Goal: Find specific page/section: Find specific page/section

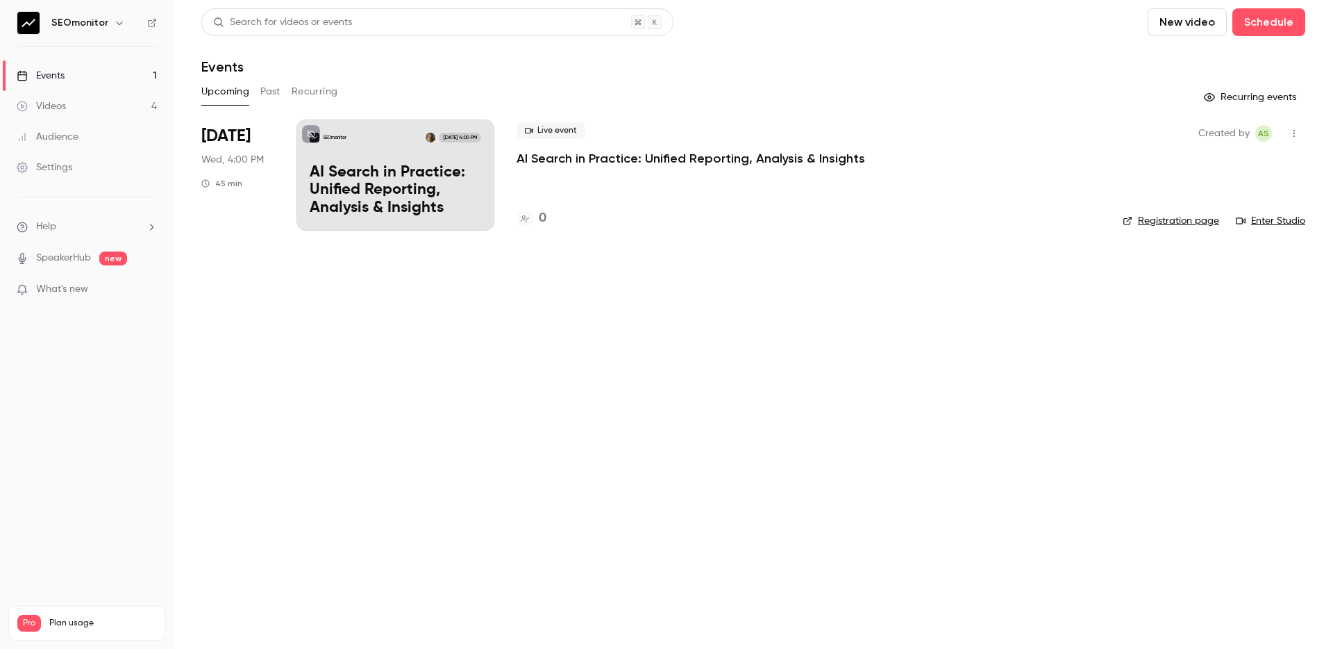
click at [94, 227] on li "Help" at bounding box center [87, 226] width 140 height 15
click at [94, 227] on div at bounding box center [666, 324] width 1333 height 649
click at [117, 24] on icon "button" at bounding box center [119, 22] width 11 height 11
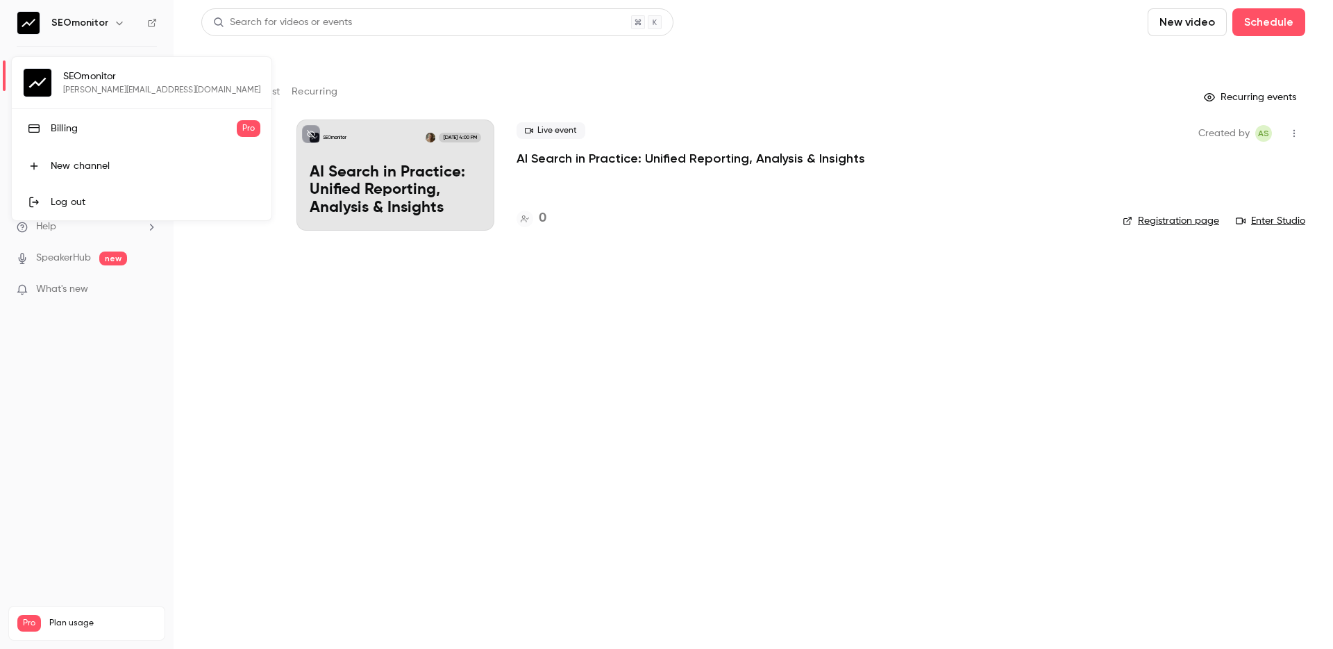
click at [78, 129] on div "Billing" at bounding box center [144, 129] width 186 height 14
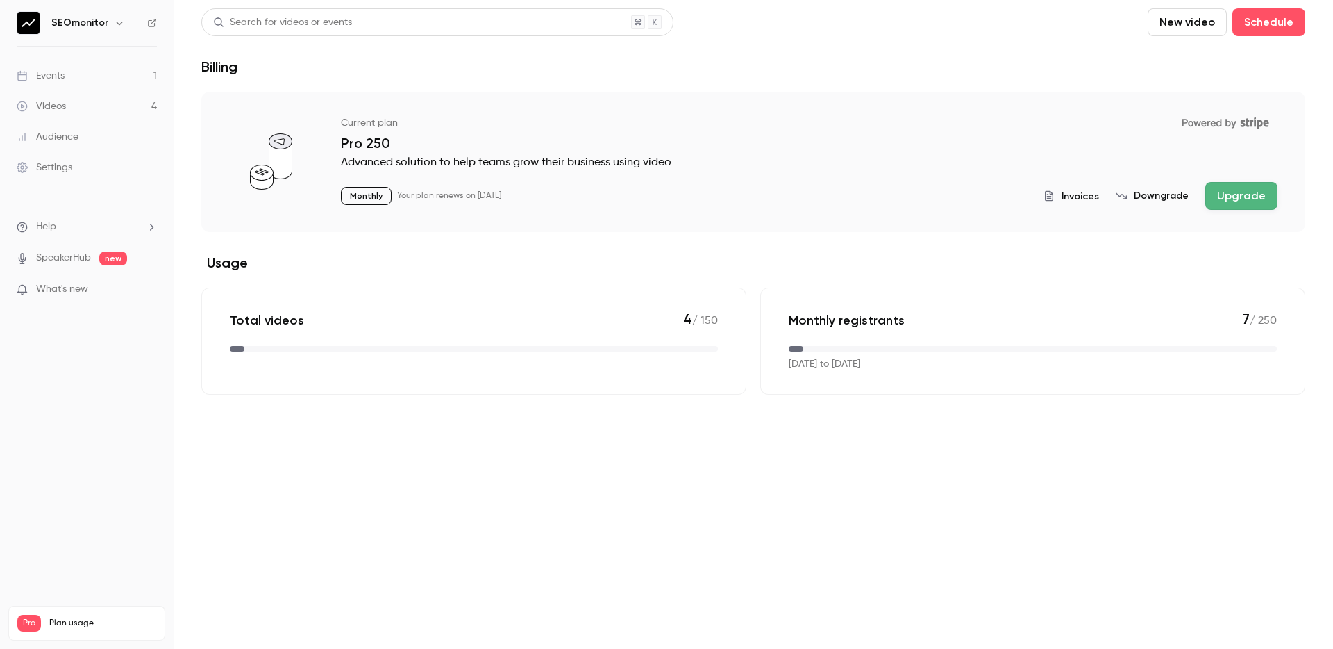
click at [1092, 197] on span "Invoices" at bounding box center [1080, 196] width 37 height 15
